Goal: Information Seeking & Learning: Learn about a topic

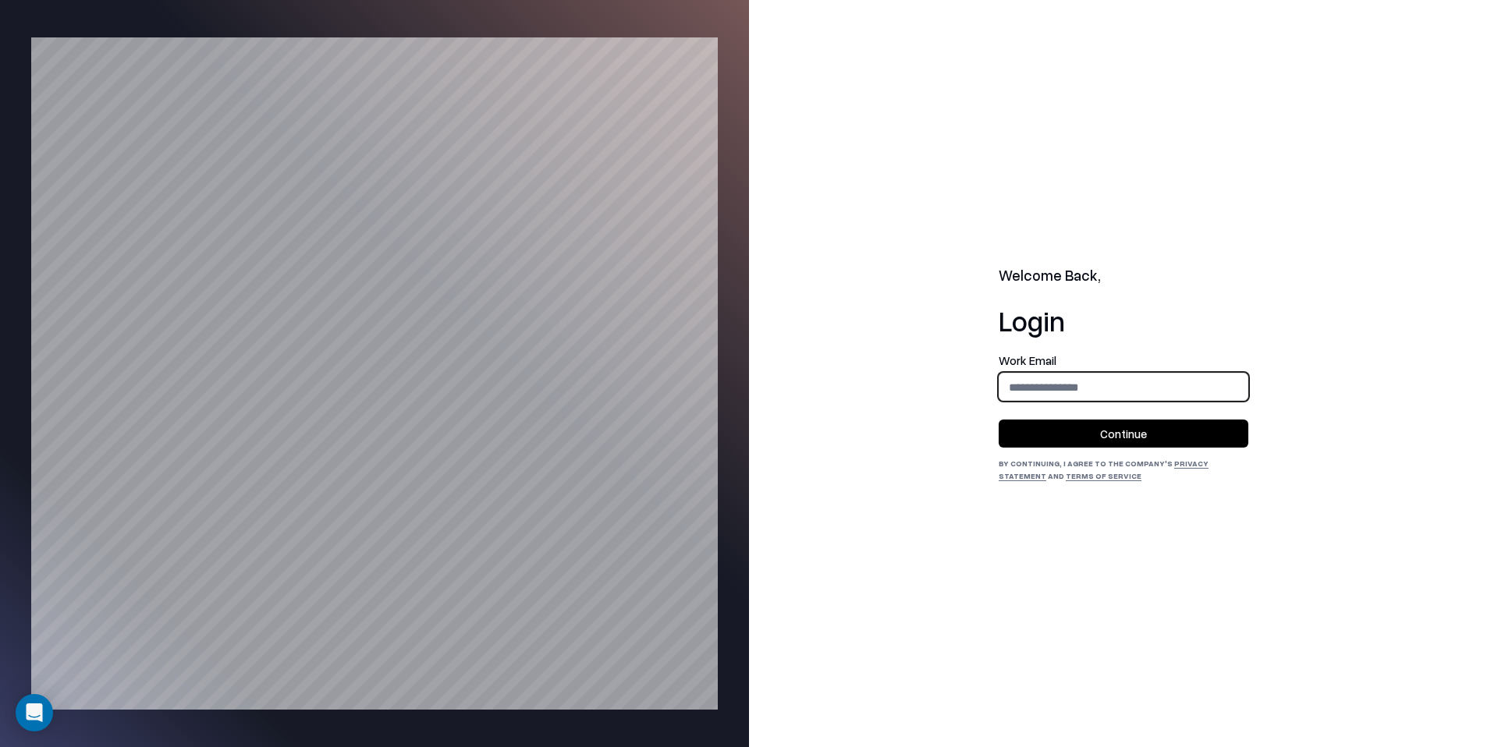
click at [1045, 385] on input "email" at bounding box center [1123, 387] width 248 height 29
type input "**********"
click at [1125, 432] on button "Continue" at bounding box center [1124, 434] width 250 height 28
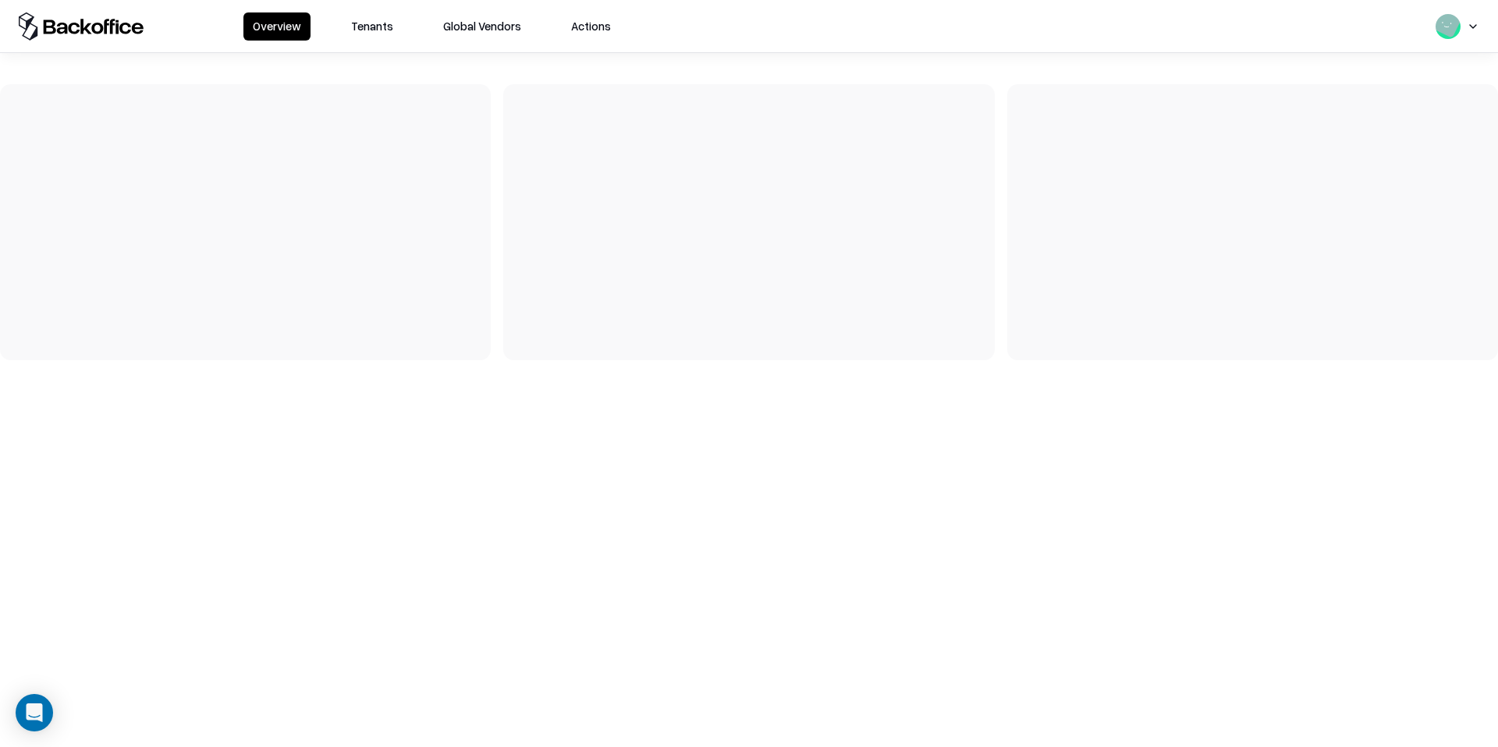
click at [384, 45] on div "Overview Tenants Global Vendors Actions" at bounding box center [749, 26] width 1498 height 52
click at [380, 35] on button "Tenants" at bounding box center [372, 26] width 61 height 28
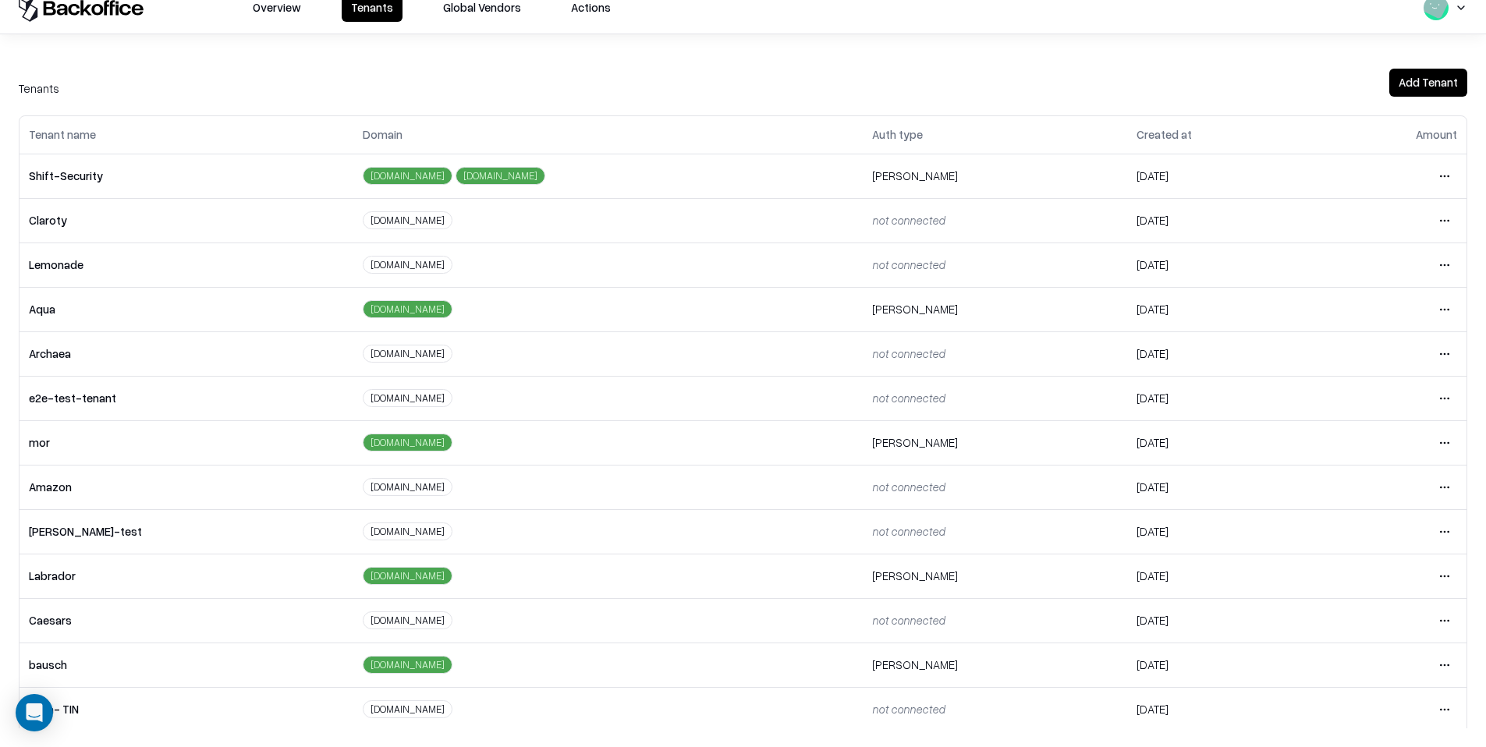
scroll to position [200, 0]
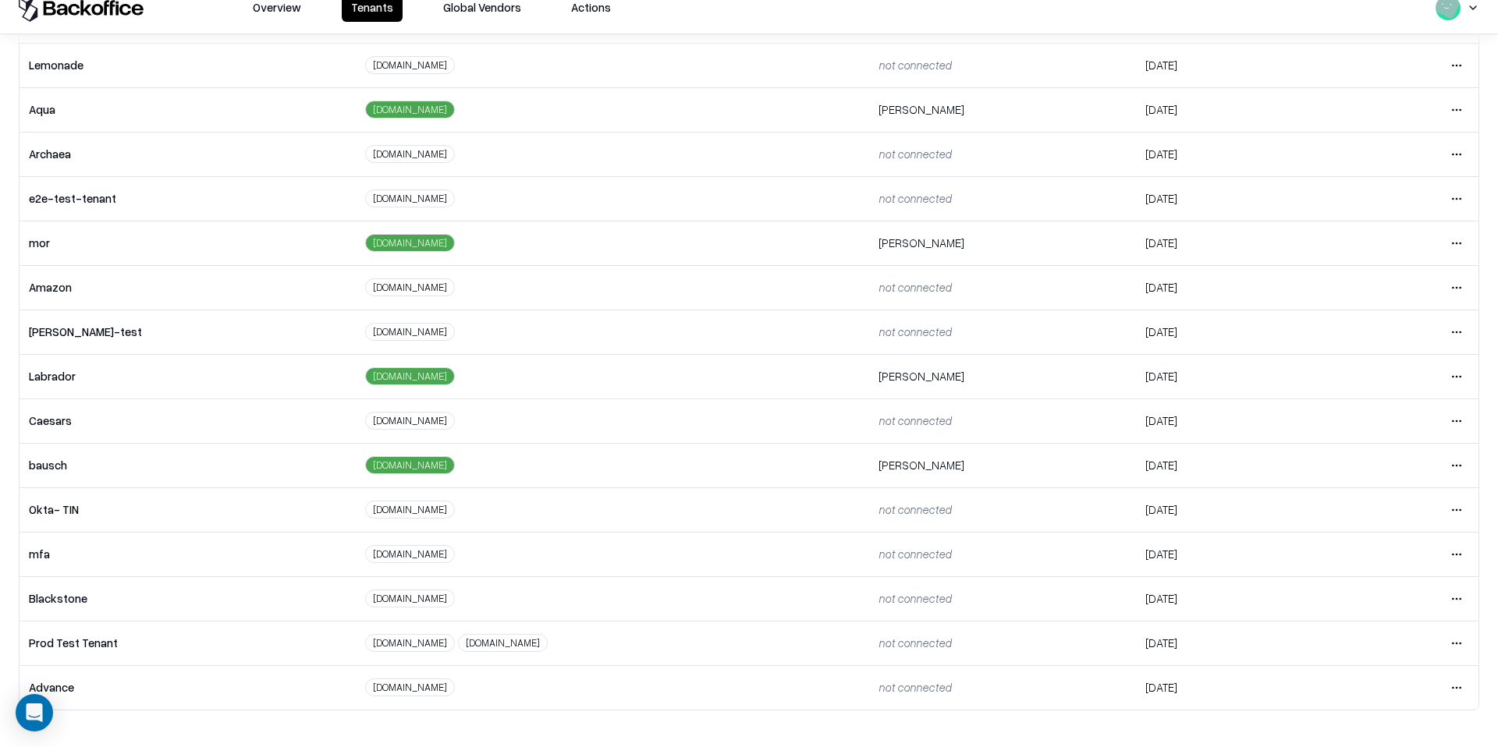
click at [1423, 410] on html "Overview Tenants Global Vendors Actions Tenants Add Tenant Tenant name Domain A…" at bounding box center [749, 354] width 1498 height 747
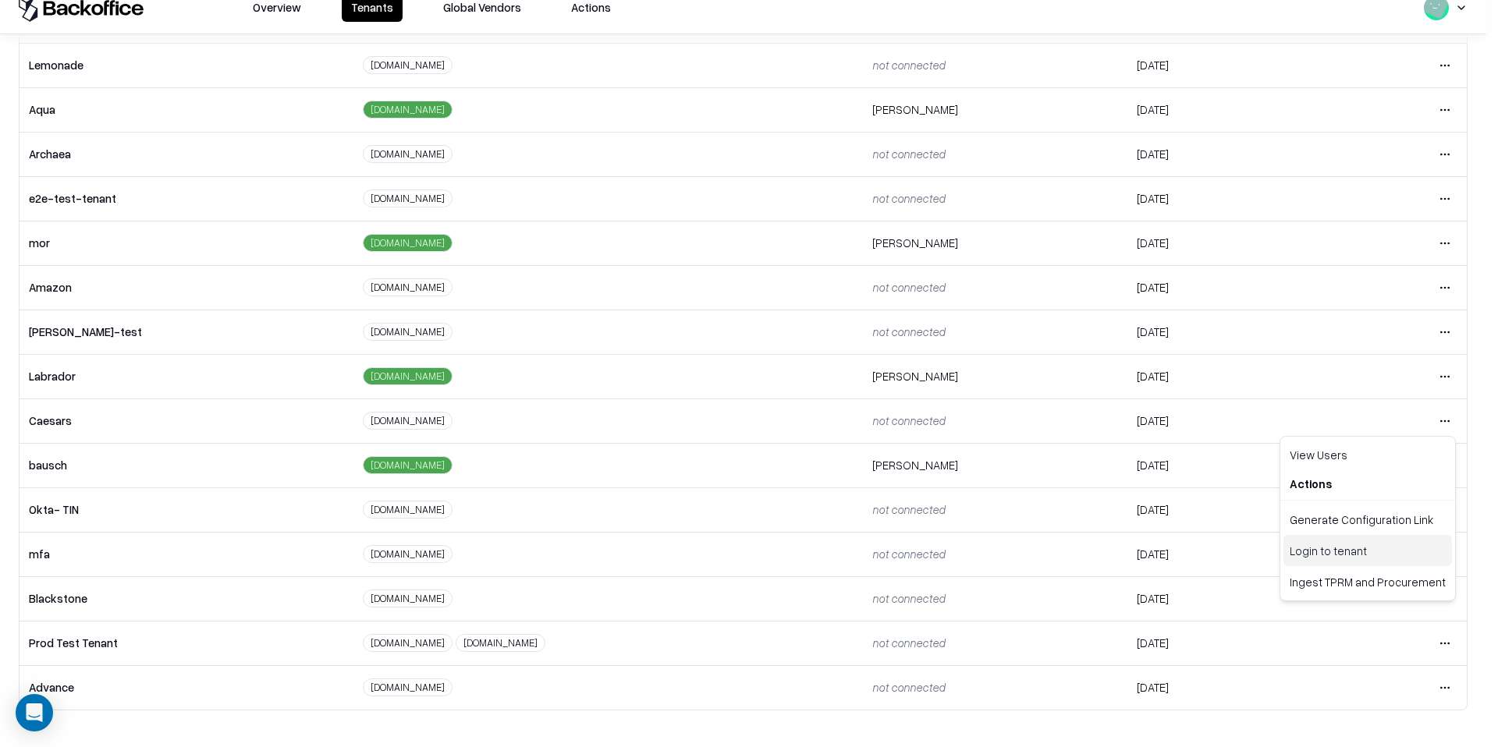
click at [1356, 552] on div "Login to tenant" at bounding box center [1367, 550] width 169 height 31
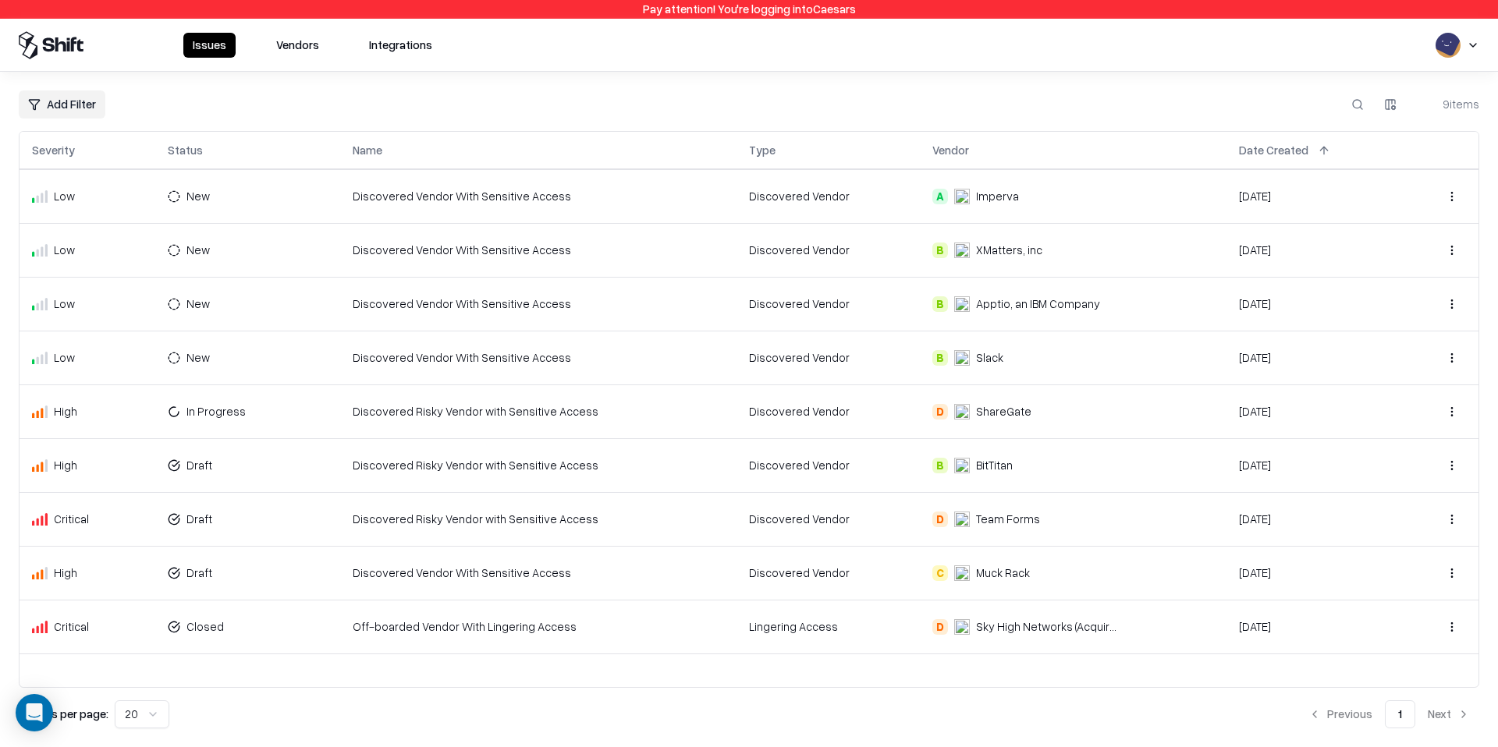
click at [316, 51] on button "Vendors" at bounding box center [298, 45] width 62 height 25
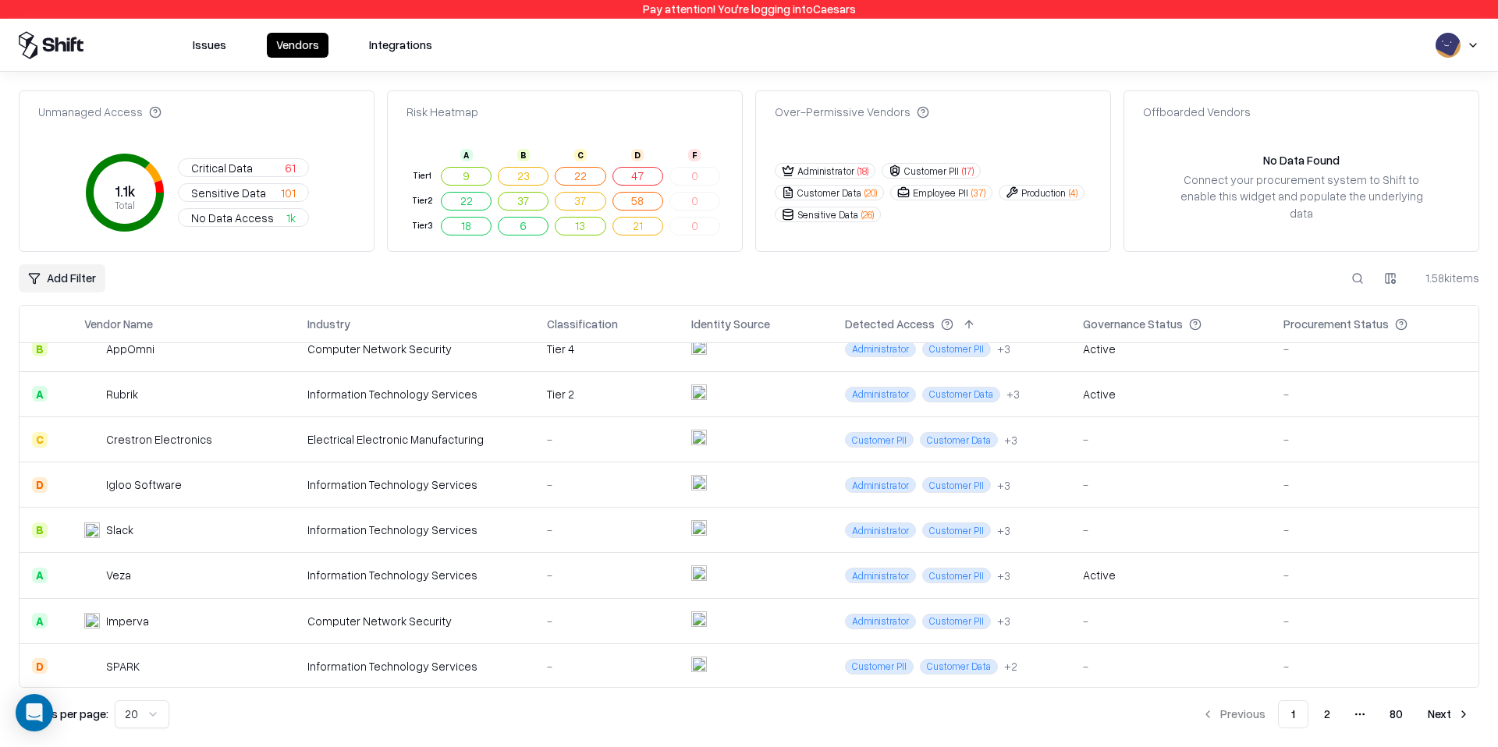
scroll to position [560, 0]
click at [1451, 718] on button "Next" at bounding box center [1448, 715] width 61 height 28
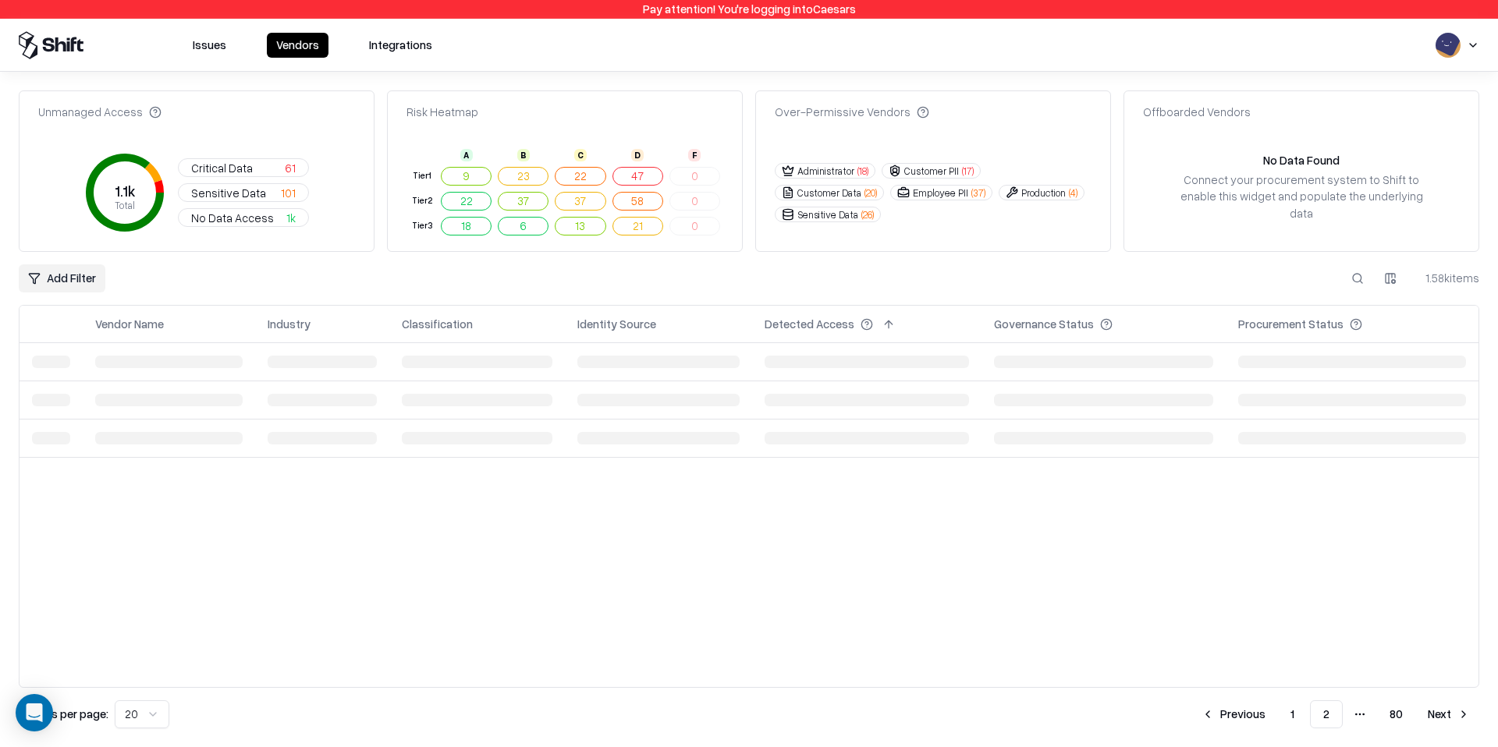
scroll to position [0, 0]
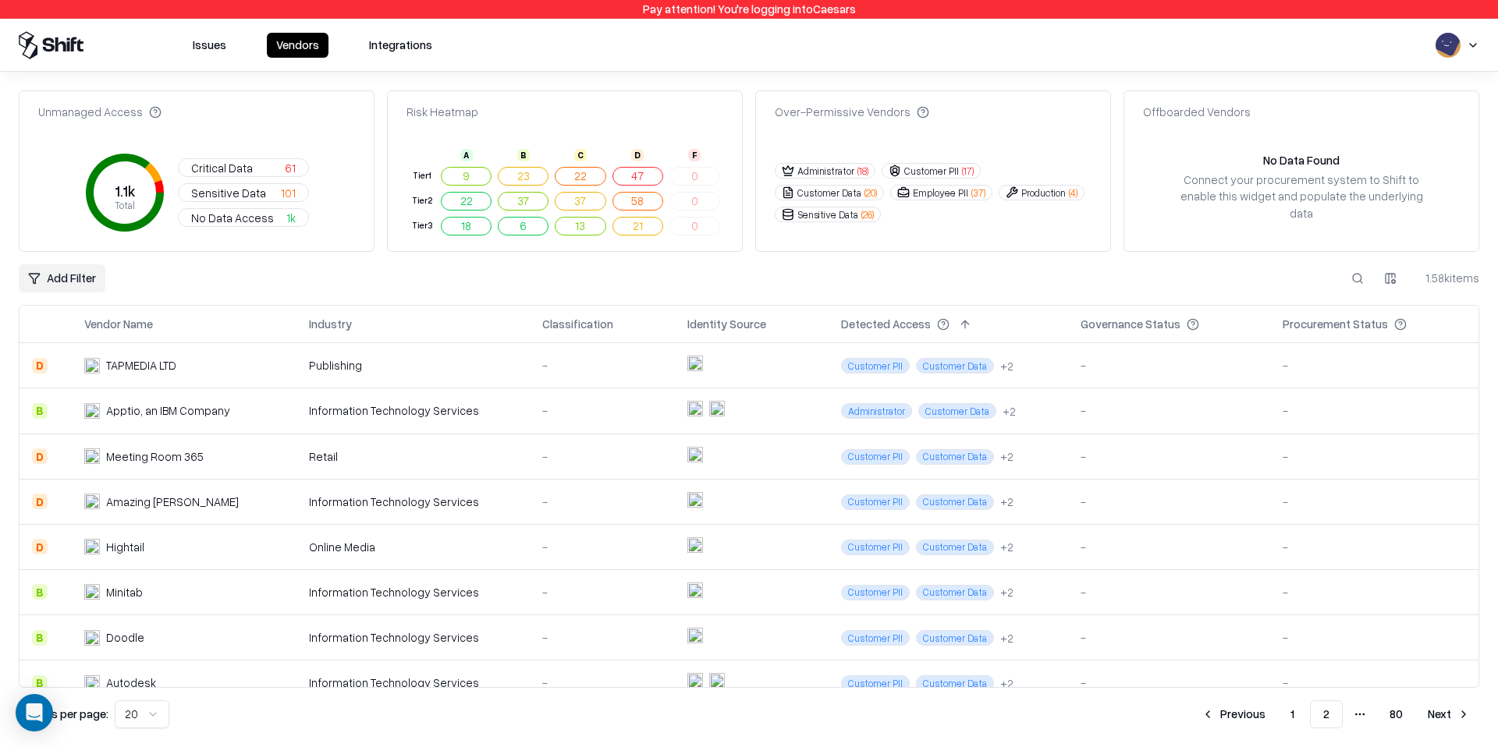
drag, startPoint x: 1342, startPoint y: 278, endPoint x: 1350, endPoint y: 275, distance: 8.1
click at [1342, 278] on div "Add Filter 1.58k items" at bounding box center [749, 278] width 1460 height 28
click at [1350, 276] on button at bounding box center [1357, 278] width 28 height 28
paste input "**********"
type input "**********"
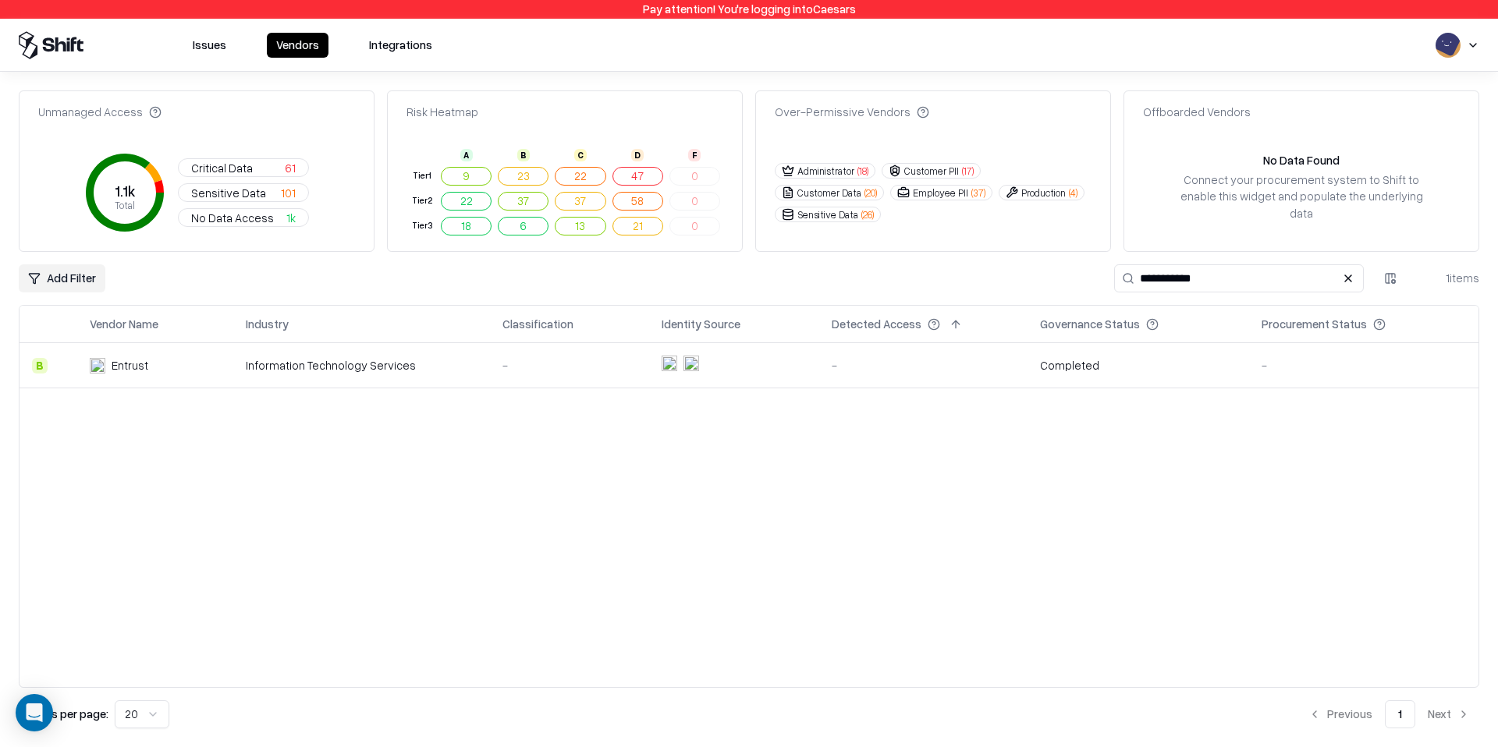
click at [341, 357] on div "Information Technology Services" at bounding box center [362, 365] width 232 height 16
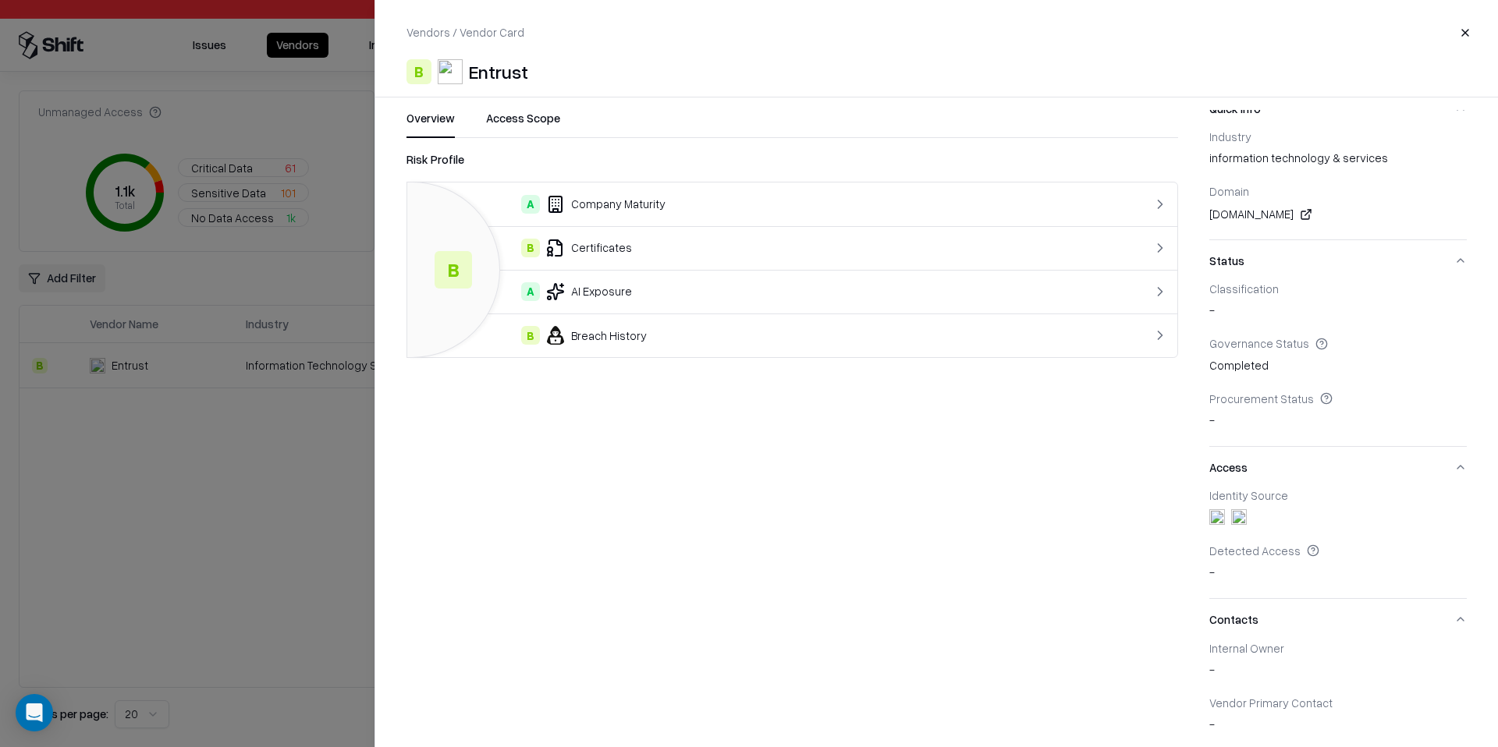
scroll to position [173, 0]
click at [525, 111] on button "Access Scope" at bounding box center [523, 124] width 74 height 28
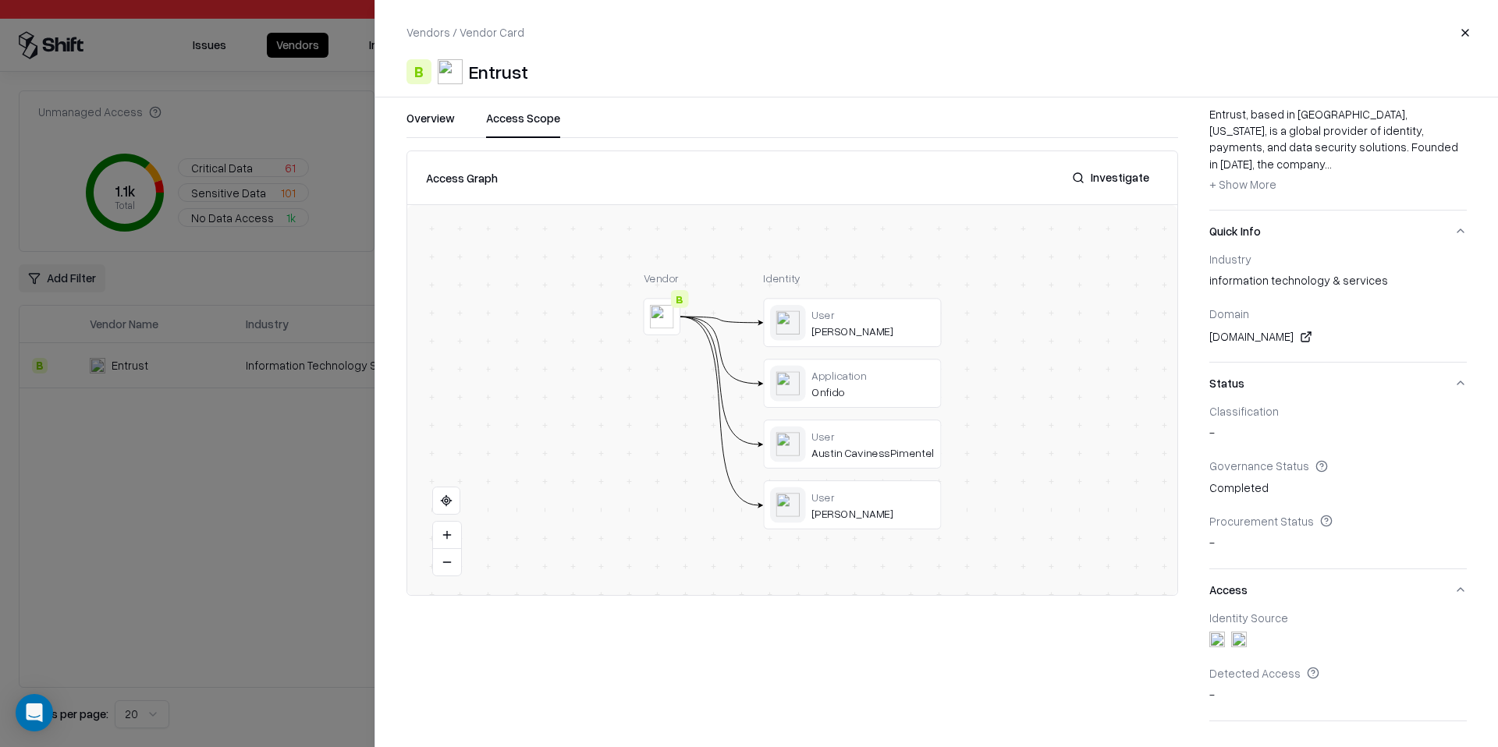
scroll to position [0, 0]
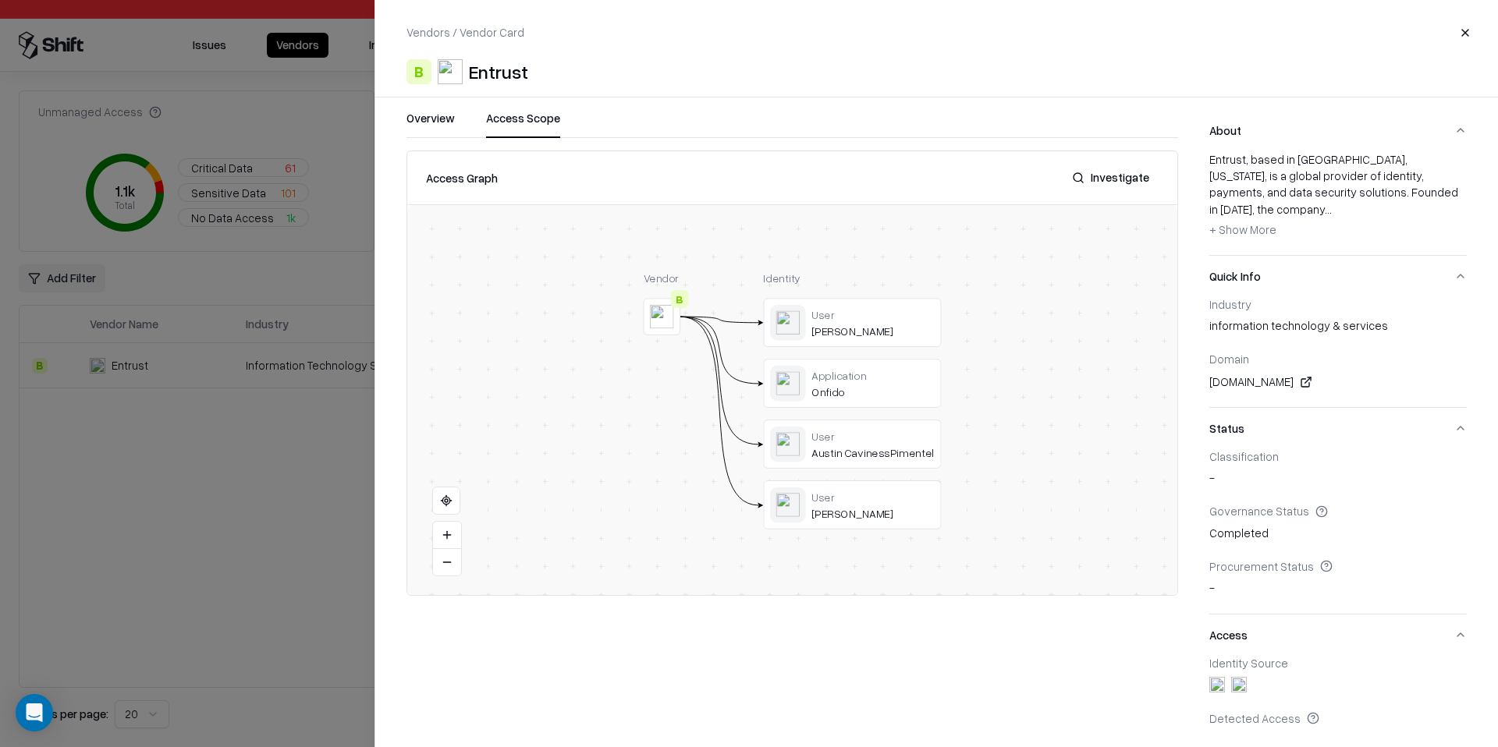
click at [1464, 23] on button "Close" at bounding box center [1465, 33] width 28 height 28
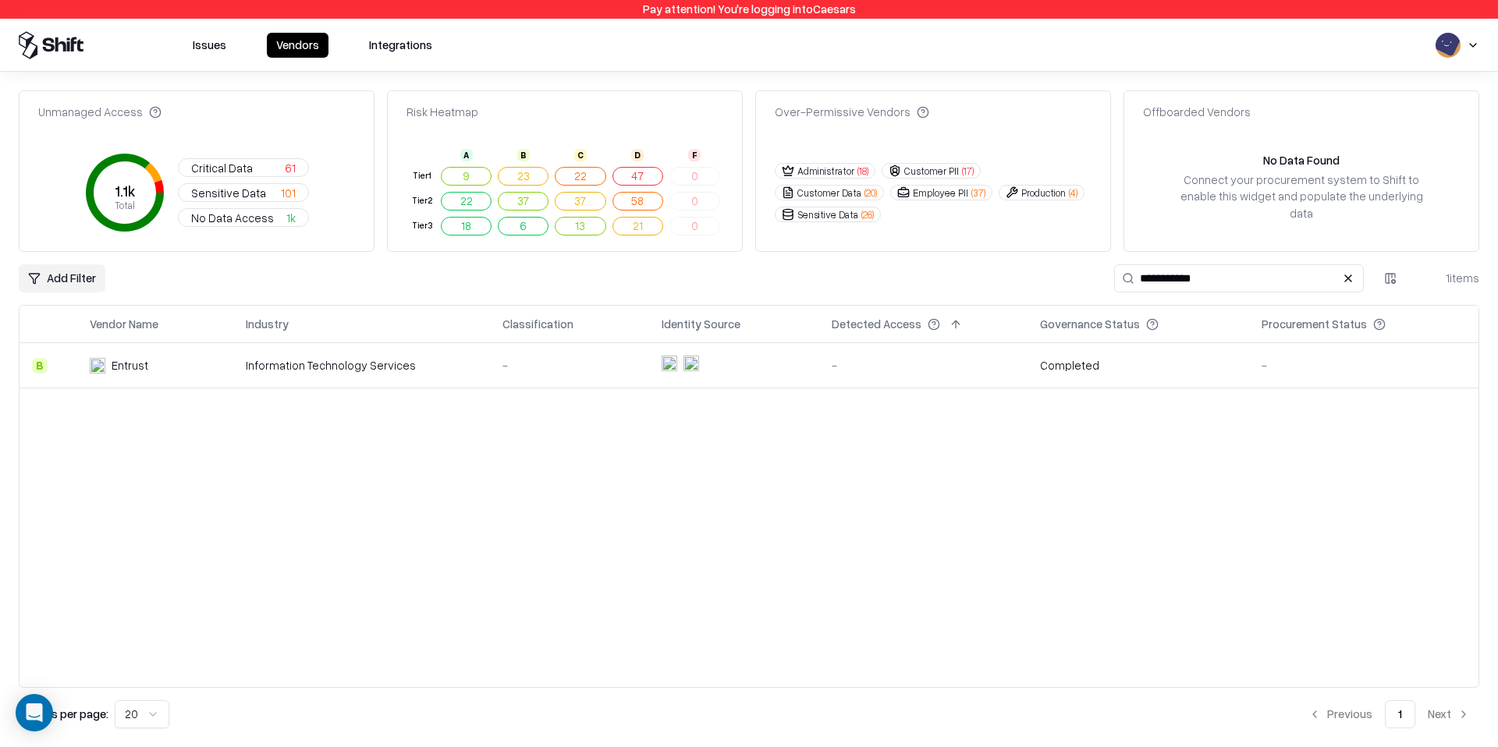
click at [156, 362] on div "Entrust" at bounding box center [155, 365] width 131 height 16
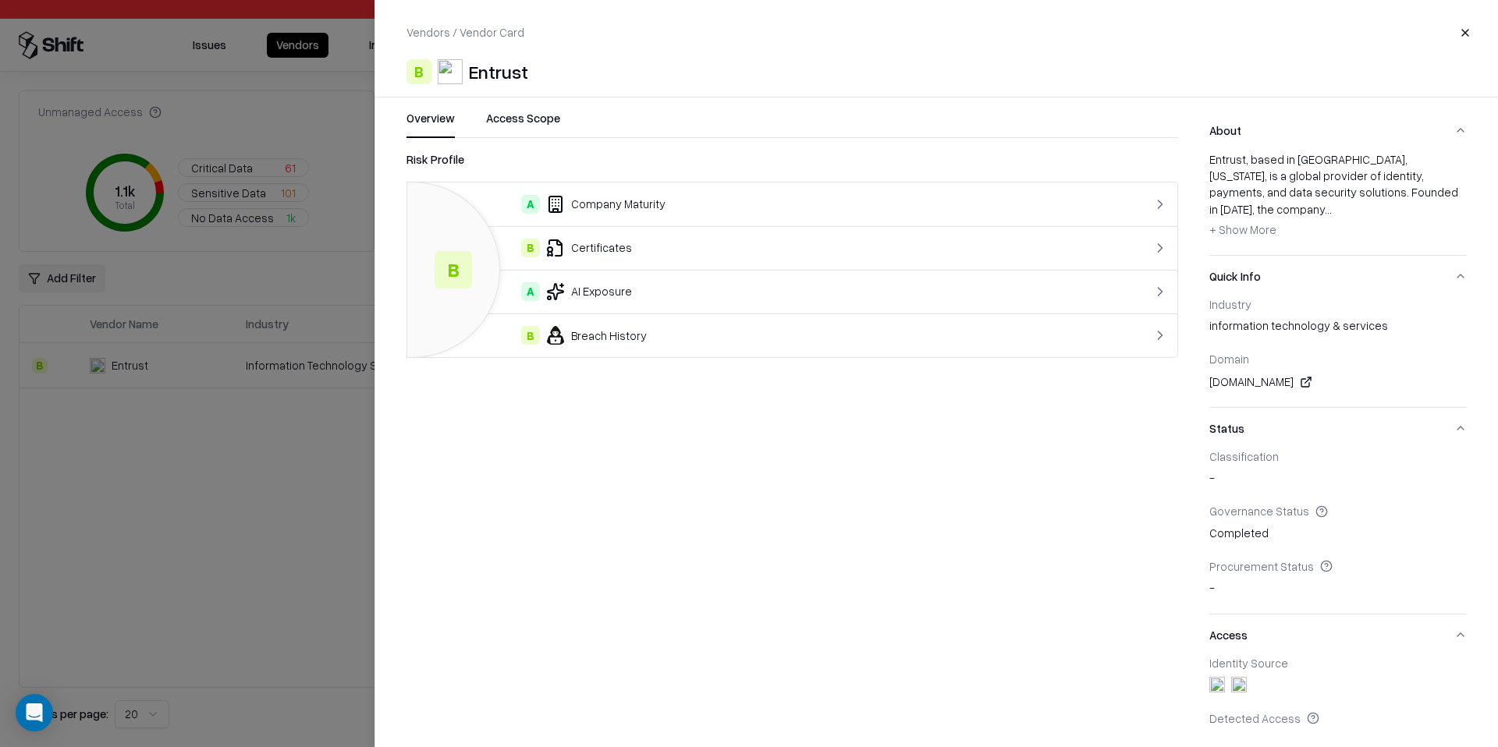
click at [312, 302] on div at bounding box center [749, 373] width 1498 height 747
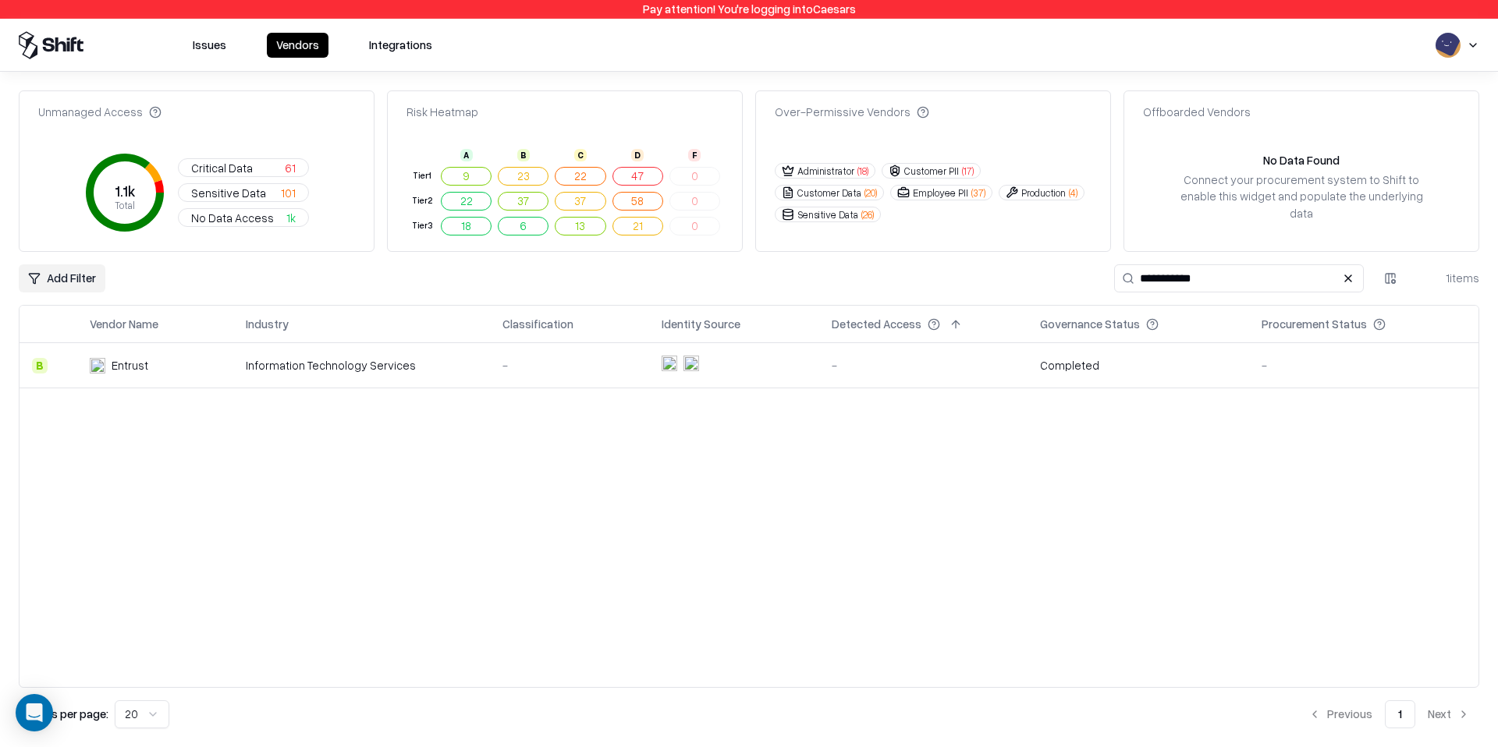
click at [232, 44] on button "Issues" at bounding box center [209, 45] width 52 height 25
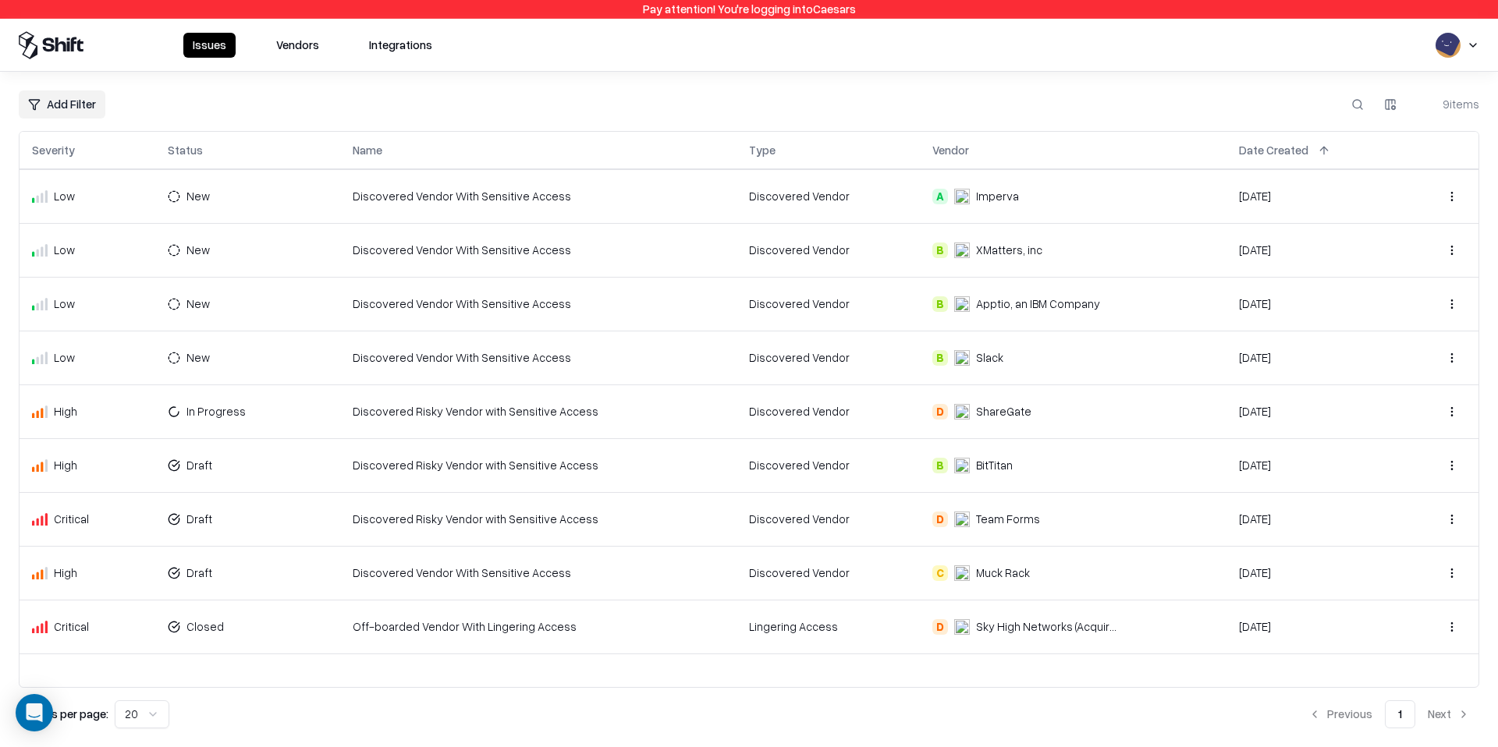
click at [977, 361] on div "Slack" at bounding box center [989, 357] width 27 height 16
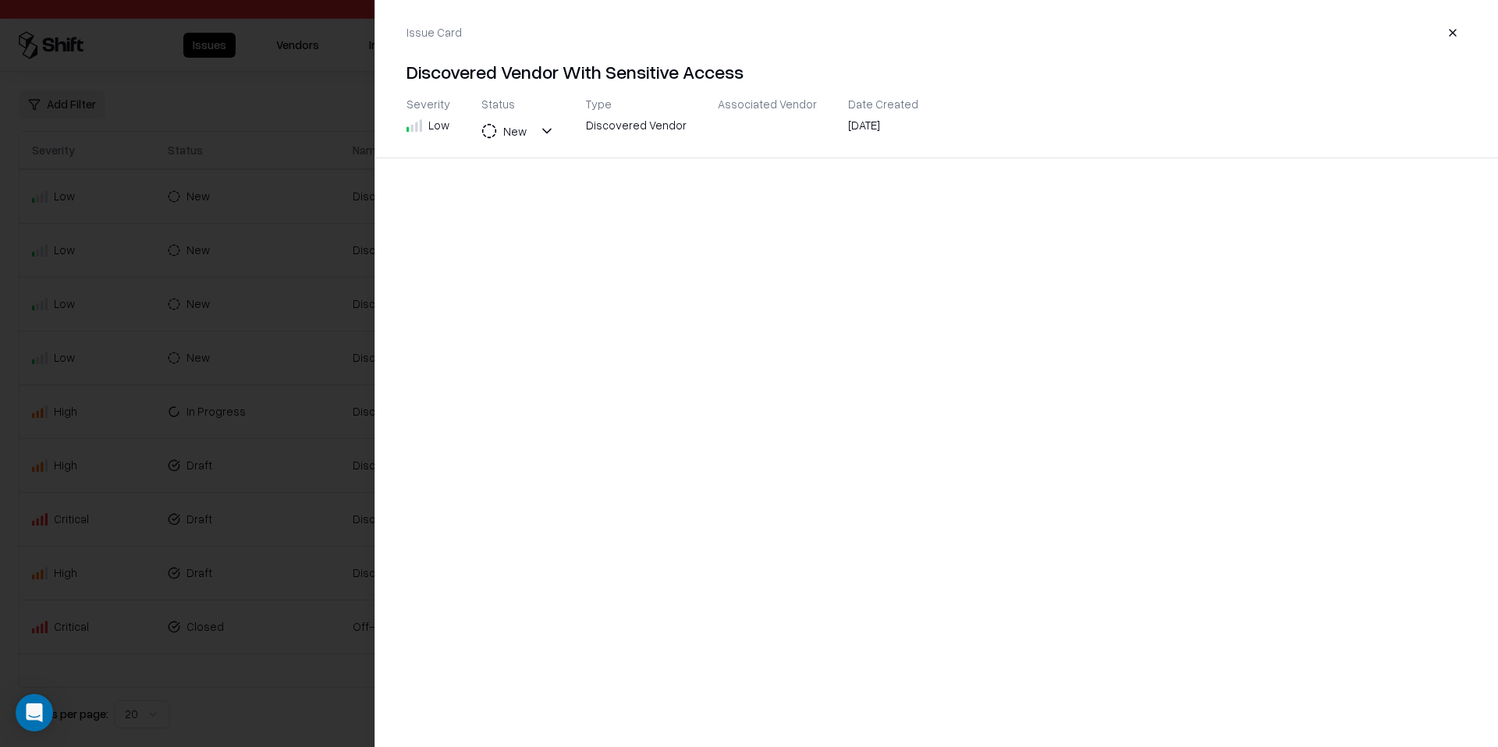
click at [269, 403] on div at bounding box center [749, 373] width 1498 height 747
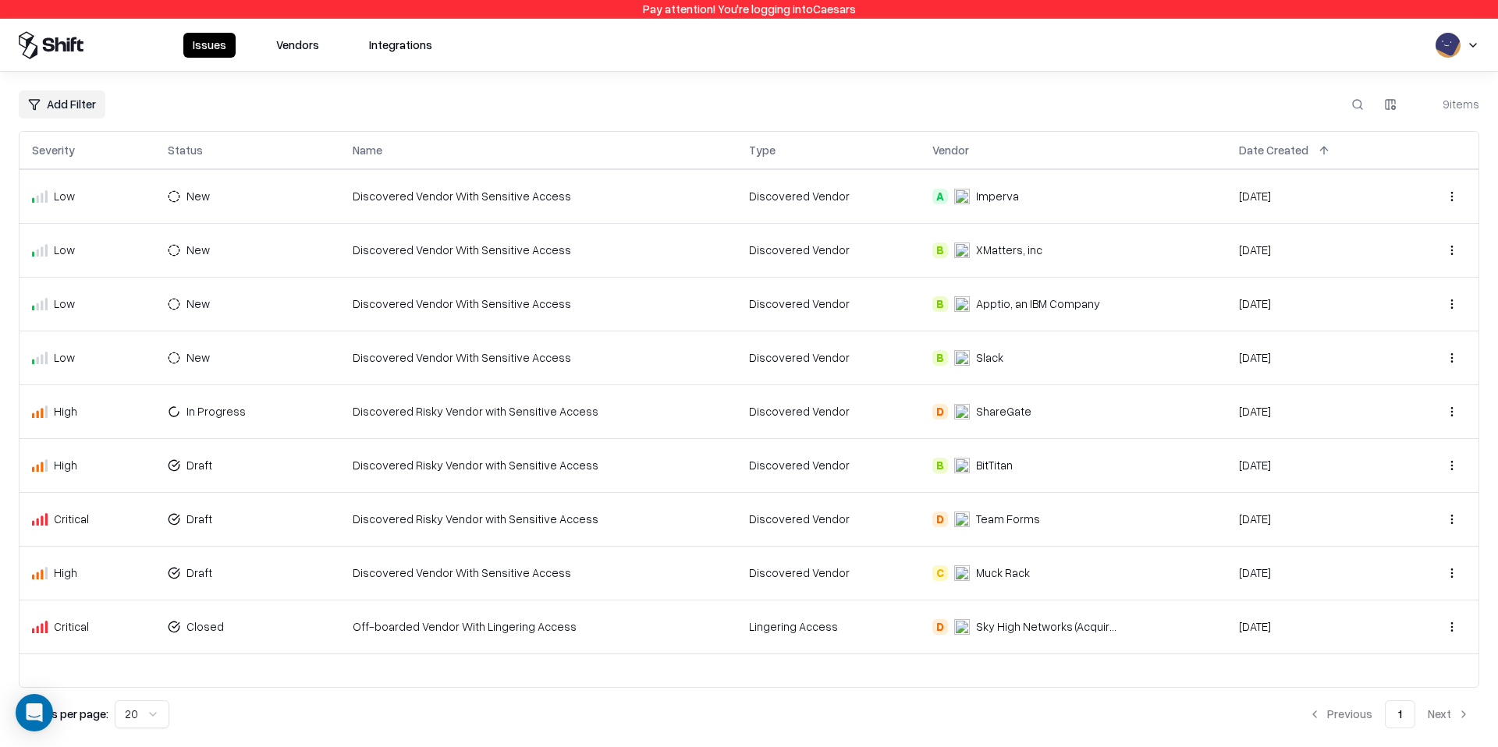
click at [1047, 340] on td "B Slack" at bounding box center [1073, 358] width 306 height 54
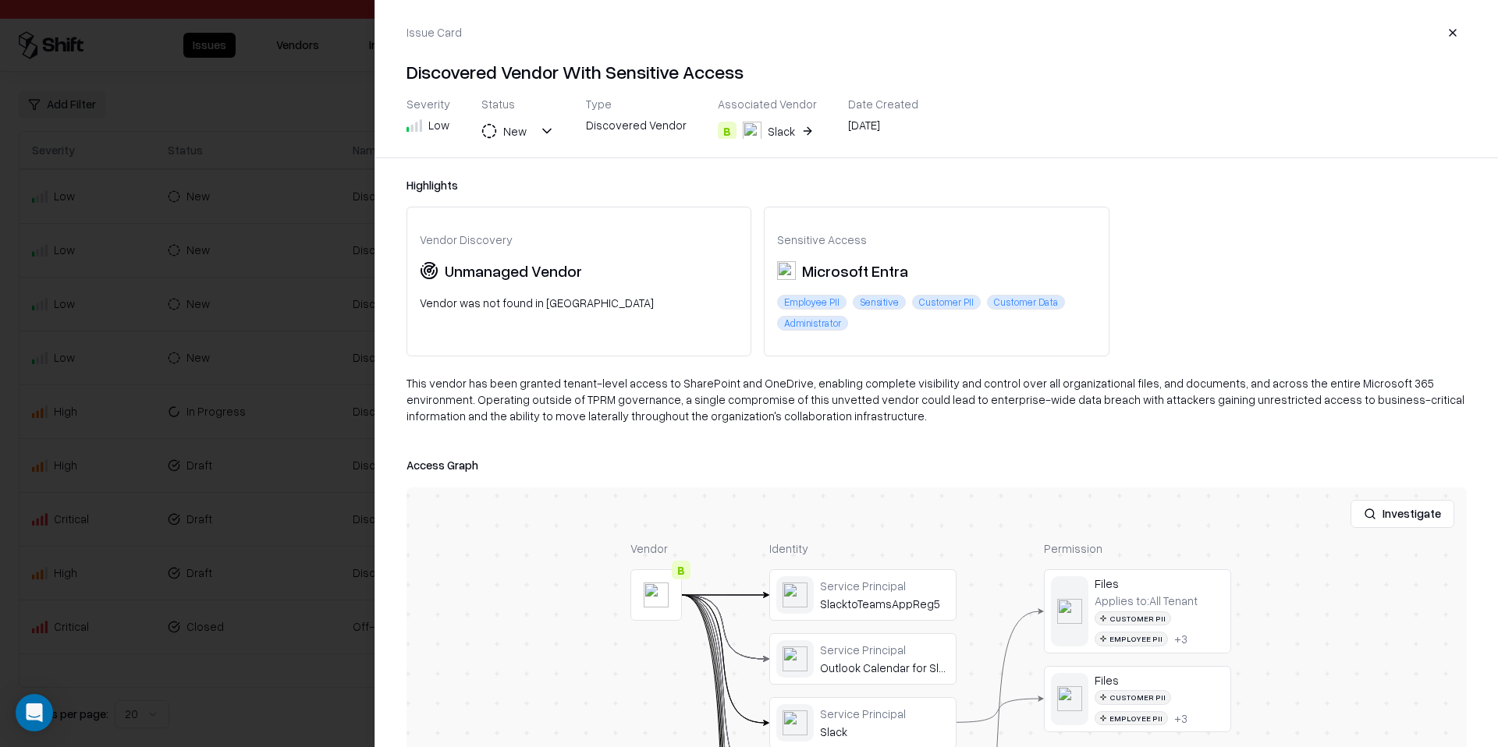
click at [1461, 37] on button "button" at bounding box center [1453, 33] width 28 height 28
